Goal: Obtain resource: Obtain resource

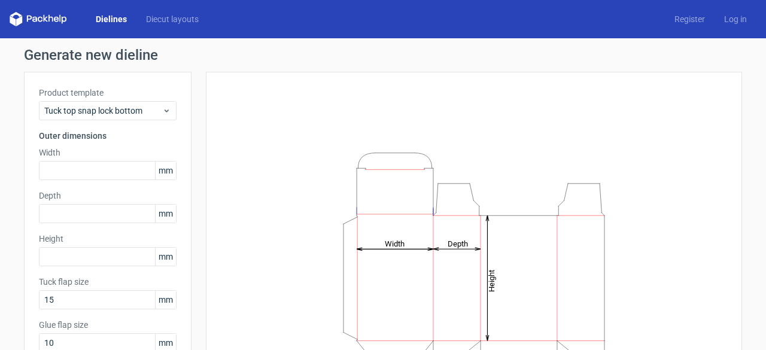
click at [51, 19] on icon at bounding box center [38, 19] width 57 height 14
click at [104, 21] on link "Dielines" at bounding box center [111, 19] width 50 height 12
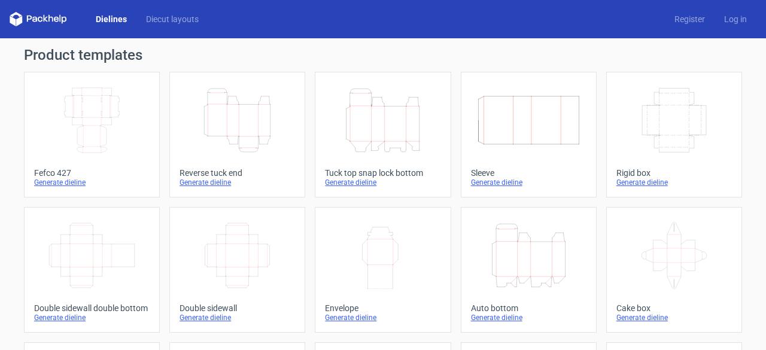
click at [244, 118] on icon "Height Depth Width" at bounding box center [237, 120] width 106 height 67
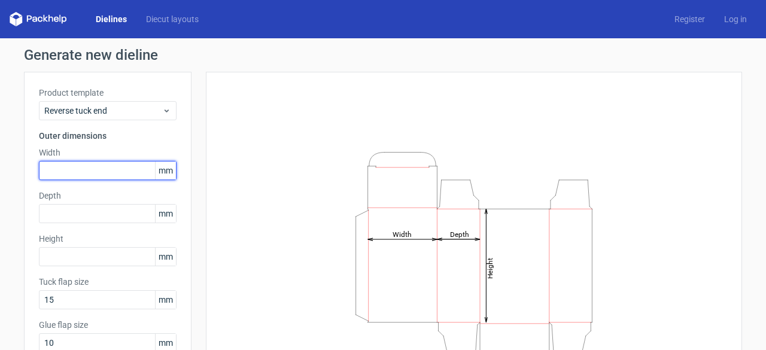
click at [112, 180] on input "text" at bounding box center [108, 170] width 138 height 19
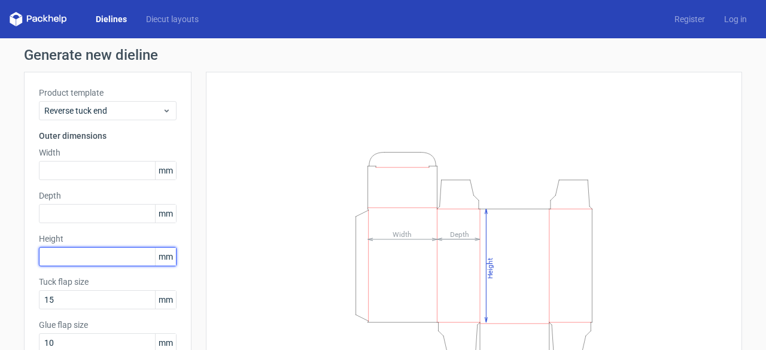
click at [77, 259] on input "text" at bounding box center [108, 256] width 138 height 19
type input "95"
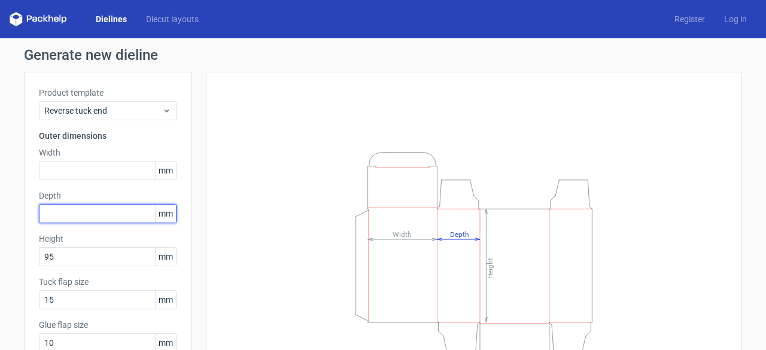
click at [57, 213] on input "text" at bounding box center [108, 213] width 138 height 19
type input "35"
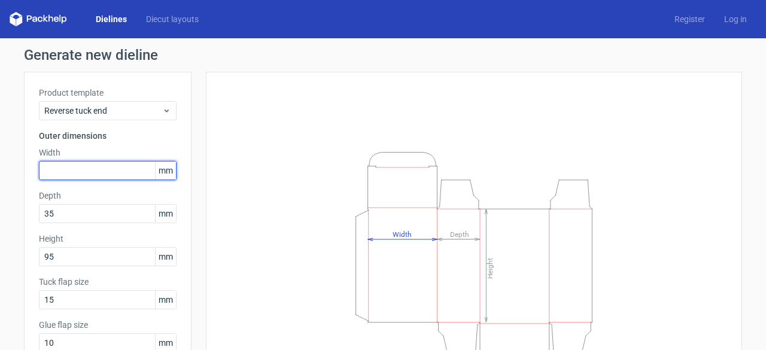
click at [77, 172] on input "text" at bounding box center [108, 170] width 138 height 19
type input "35"
click at [127, 141] on h3 "Outer dimensions" at bounding box center [108, 136] width 138 height 12
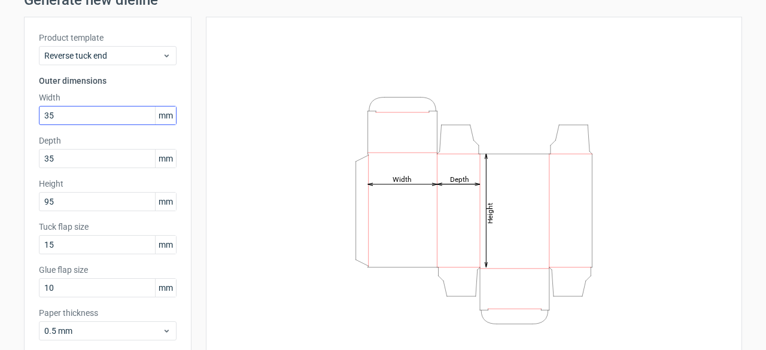
scroll to position [117, 0]
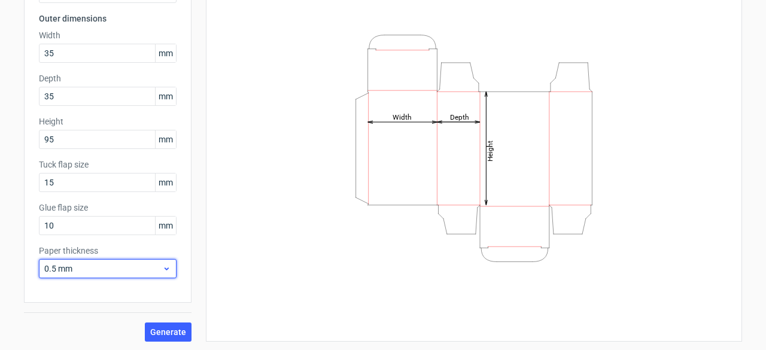
click at [109, 269] on span "0.5 mm" at bounding box center [103, 269] width 118 height 12
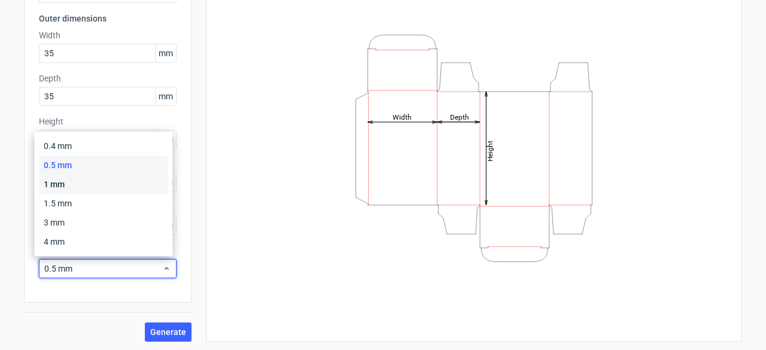
click at [121, 189] on div "1 mm" at bounding box center [103, 184] width 129 height 19
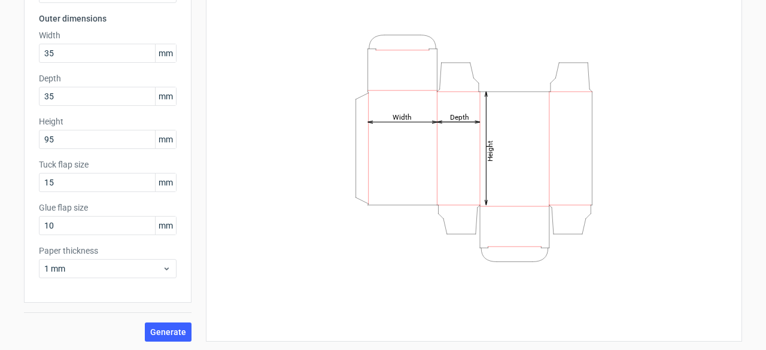
click at [102, 300] on div "Product template Reverse tuck end Outer dimensions Width 35 mm Depth 35 mm Heig…" at bounding box center [108, 129] width 168 height 348
click at [160, 336] on span "Generate" at bounding box center [168, 332] width 36 height 8
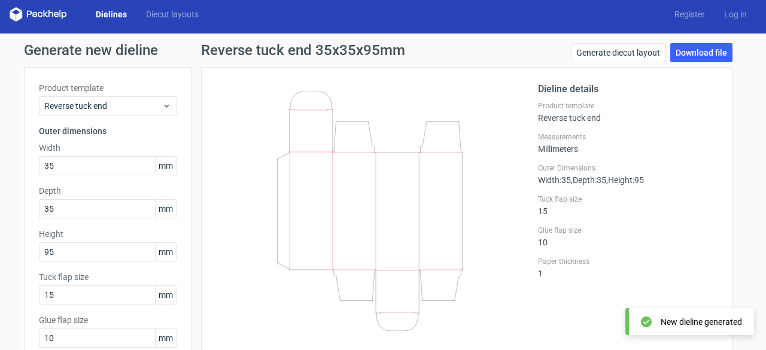
scroll to position [4, 0]
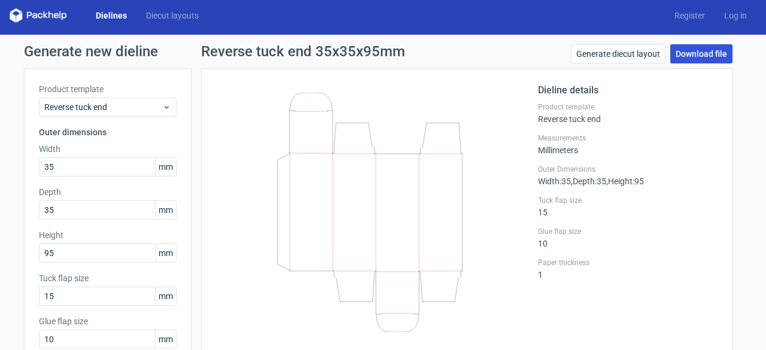
click at [696, 59] on link "Download file" at bounding box center [701, 53] width 62 height 19
